Goal: Navigation & Orientation: Find specific page/section

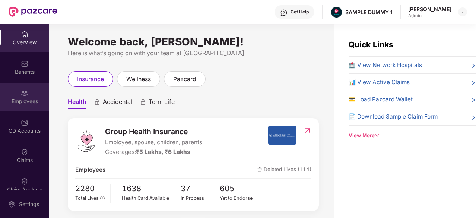
click at [33, 94] on div "Employees" at bounding box center [24, 97] width 49 height 28
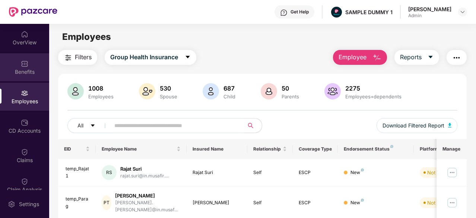
click at [30, 73] on div "Benefits" at bounding box center [24, 71] width 49 height 7
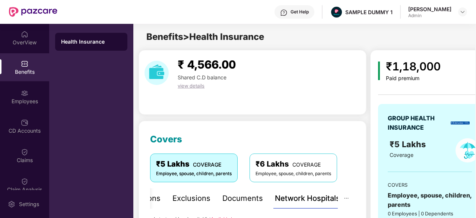
click at [35, 54] on div "Benefits" at bounding box center [24, 67] width 49 height 28
click at [37, 52] on div "OverView Benefits Employees CD Accounts Claims Claim Analysis Stepathon New Cha…" at bounding box center [24, 107] width 49 height 166
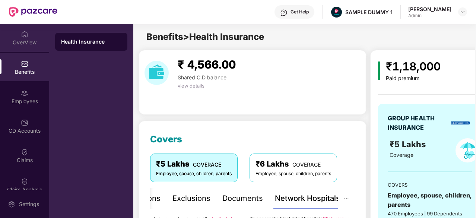
click at [31, 44] on div "OverView" at bounding box center [24, 42] width 49 height 7
